Goal: Find contact information: Find contact information

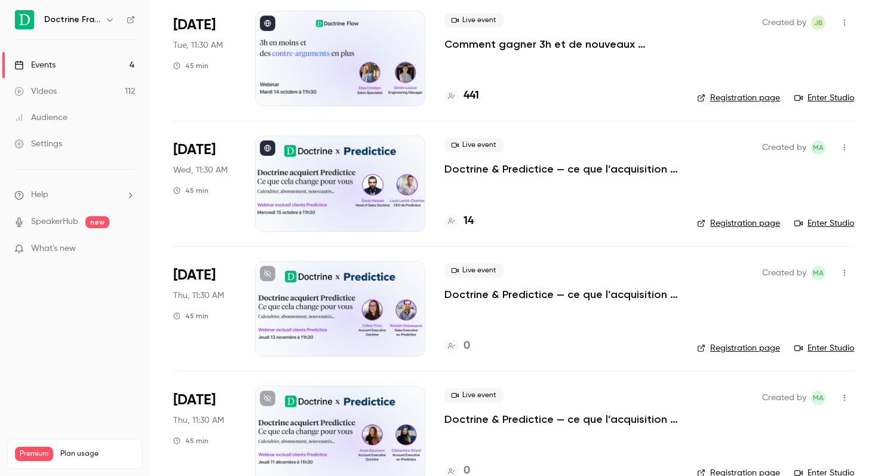
scroll to position [27, 0]
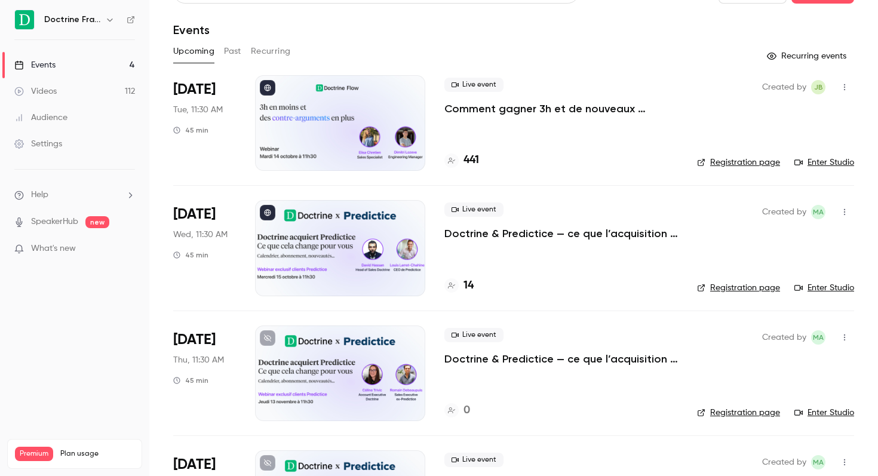
click at [81, 25] on h6 "Doctrine France" at bounding box center [72, 20] width 56 height 12
click at [95, 20] on h6 "Doctrine France" at bounding box center [72, 20] width 56 height 12
click at [101, 20] on div "Doctrine France" at bounding box center [80, 20] width 73 height 14
click at [110, 19] on icon "button" at bounding box center [110, 20] width 10 height 10
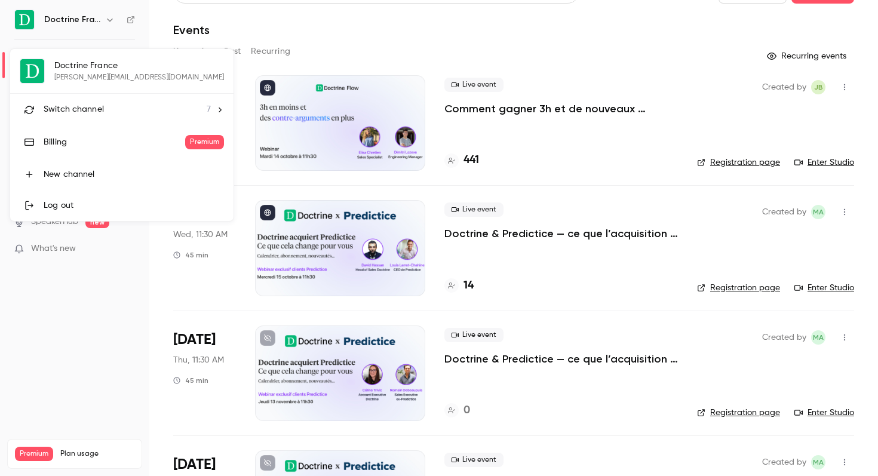
click at [106, 106] on div "Switch channel 7" at bounding box center [127, 109] width 167 height 13
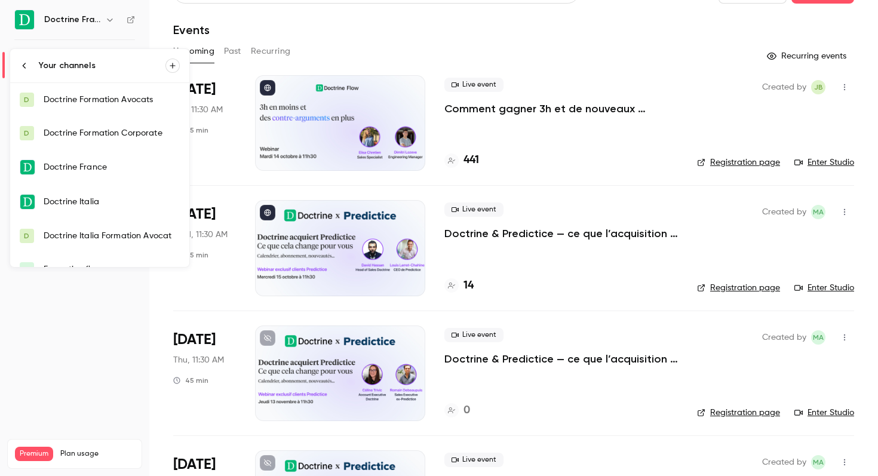
click at [112, 101] on div "Doctrine Formation Avocats" at bounding box center [112, 100] width 136 height 12
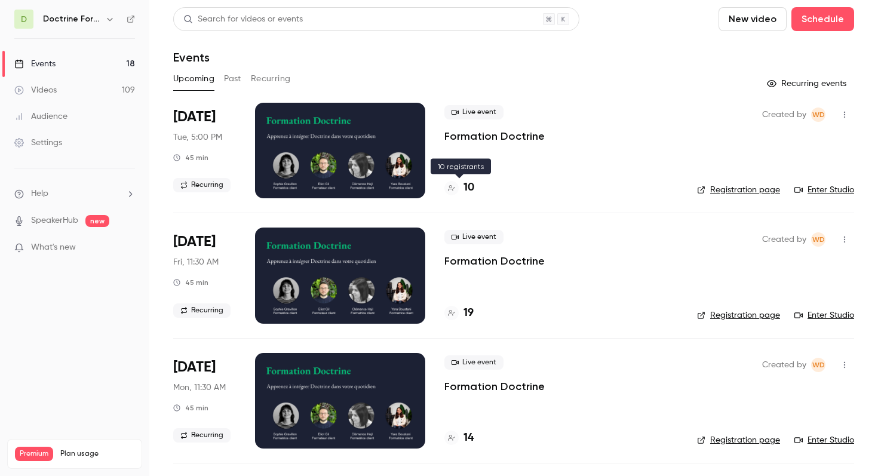
click at [458, 184] on div "10" at bounding box center [459, 188] width 30 height 16
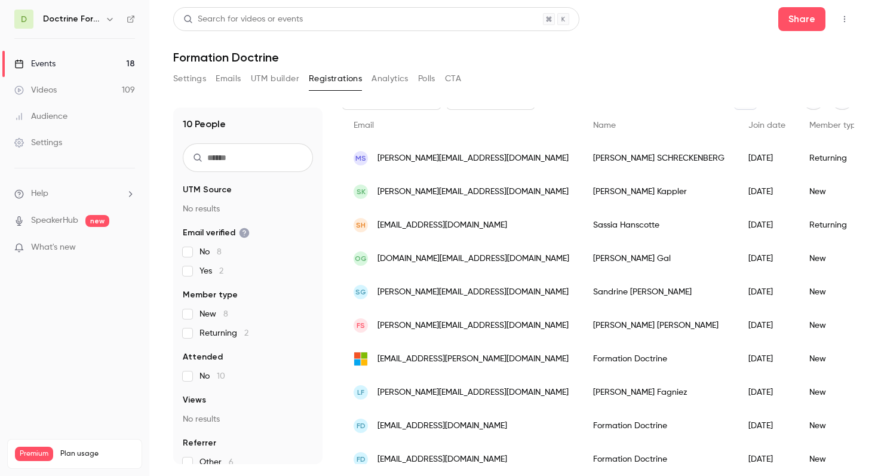
scroll to position [92, 0]
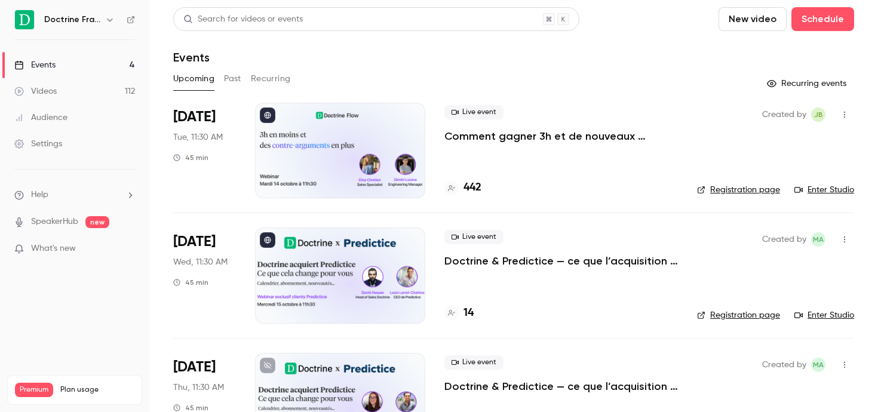
click at [110, 20] on icon "button" at bounding box center [109, 20] width 5 height 3
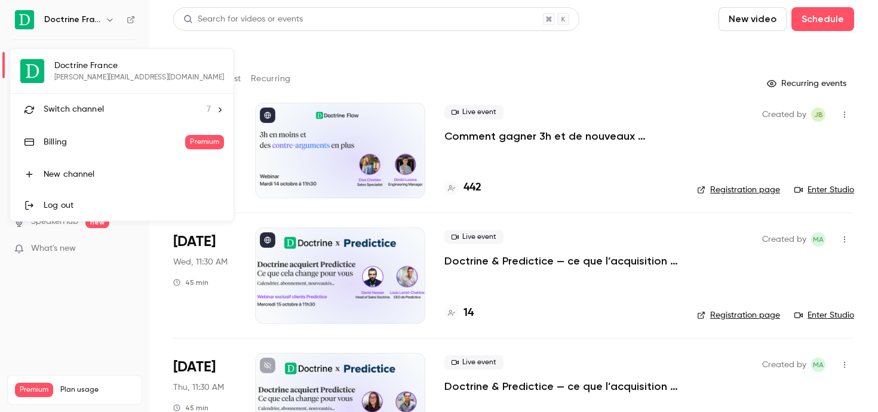
click at [70, 99] on li "Switch channel 7" at bounding box center [121, 110] width 223 height 32
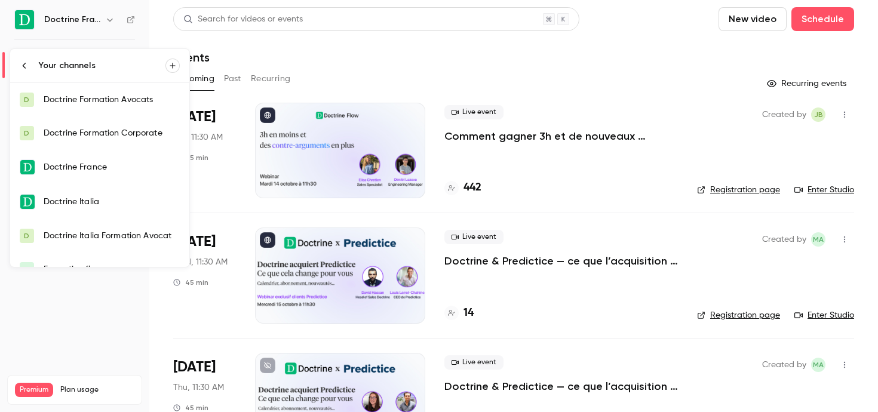
click at [118, 109] on link "D Doctrine Formation Avocats" at bounding box center [99, 99] width 179 height 33
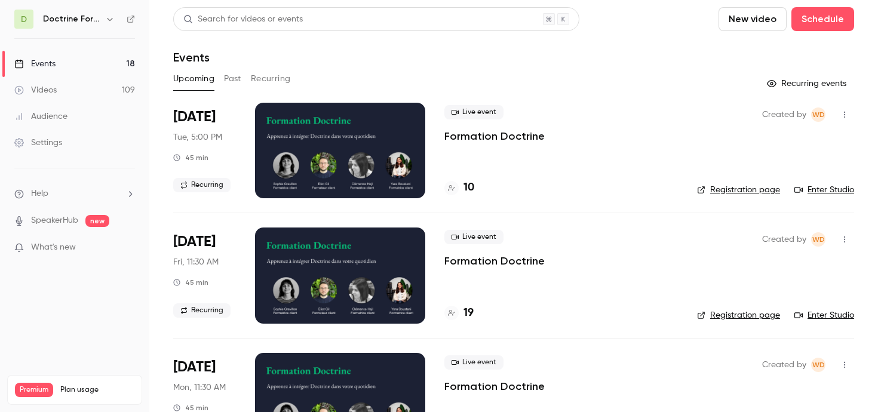
scroll to position [14, 0]
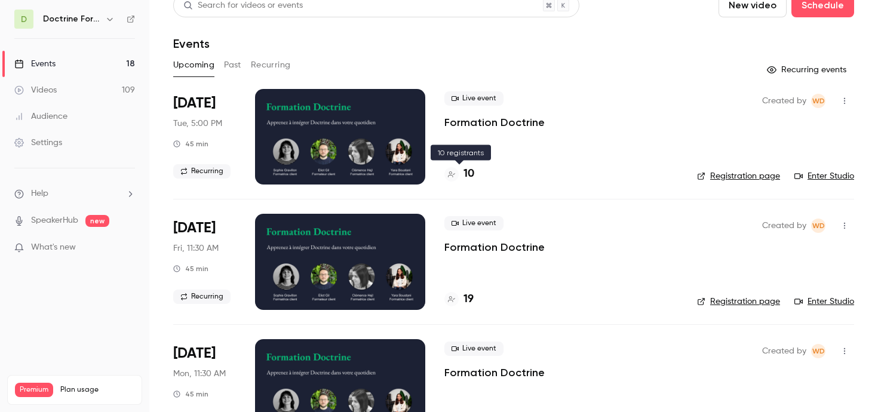
click at [462, 173] on div "10" at bounding box center [459, 174] width 30 height 16
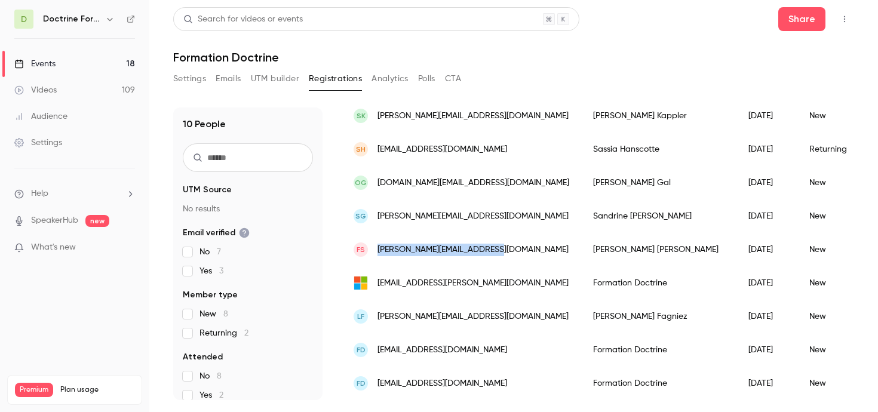
drag, startPoint x: 489, startPoint y: 250, endPoint x: 367, endPoint y: 246, distance: 122.4
click at [367, 246] on div "FS francisco_segura@hotmail.fr" at bounding box center [460, 249] width 239 height 33
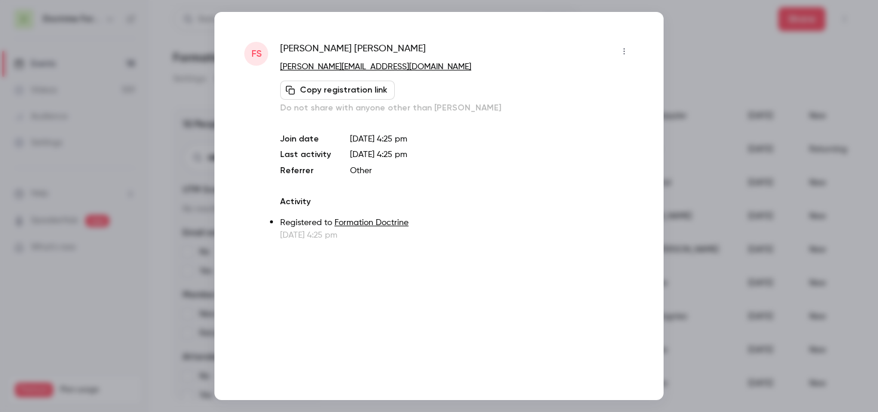
copy div "[PERSON_NAME][EMAIL_ADDRESS][DOMAIN_NAME]"
copy link "[PERSON_NAME][EMAIL_ADDRESS][DOMAIN_NAME]"
click at [430, 62] on p "[PERSON_NAME][EMAIL_ADDRESS][DOMAIN_NAME]" at bounding box center [456, 67] width 353 height 13
click at [140, 146] on div at bounding box center [439, 206] width 878 height 412
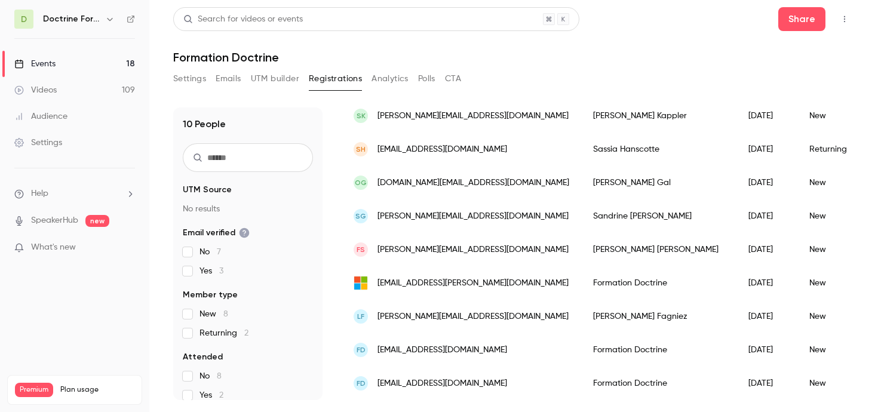
click at [106, 24] on button "button" at bounding box center [110, 19] width 14 height 14
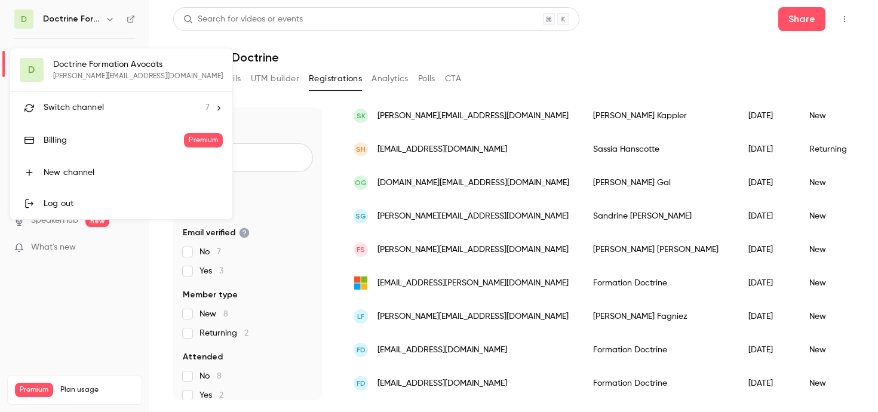
click at [97, 101] on span "Switch channel" at bounding box center [74, 107] width 60 height 13
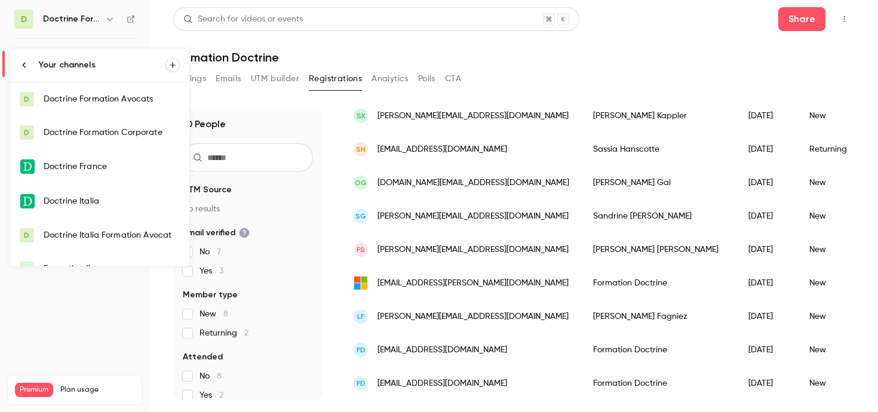
click at [291, 42] on div at bounding box center [439, 206] width 878 height 412
